Goal: Check status: Check status

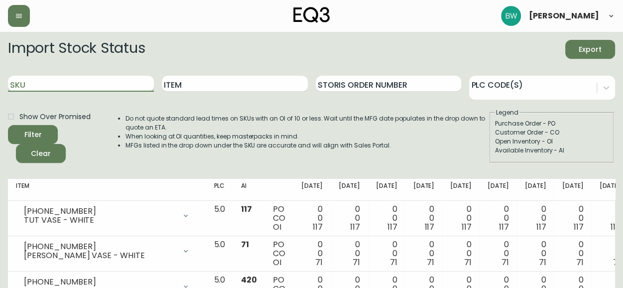
click at [113, 79] on input "SKU" at bounding box center [81, 84] width 146 height 16
type input "2030-506-5-A"
click at [8, 125] on button "Filter" at bounding box center [33, 134] width 50 height 19
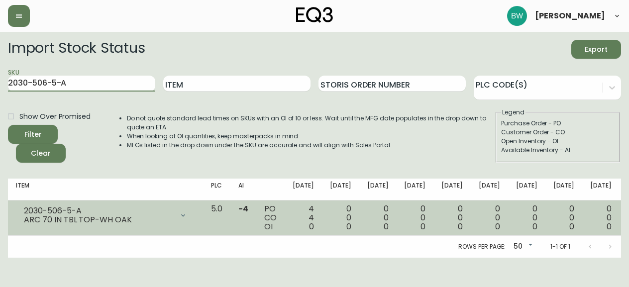
click at [179, 219] on icon at bounding box center [183, 216] width 8 height 8
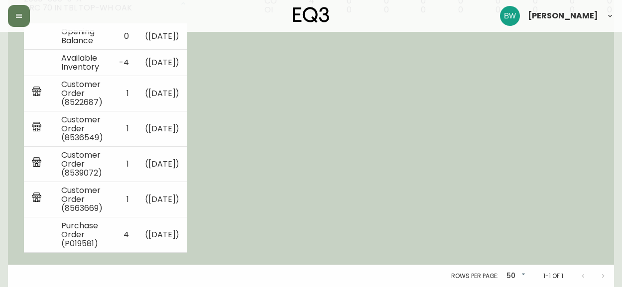
scroll to position [243, 0]
